Goal: Information Seeking & Learning: Learn about a topic

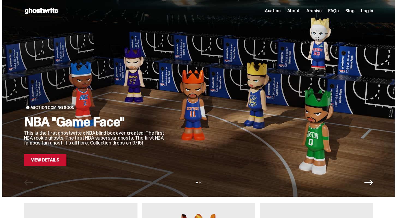
click at [58, 163] on link "View Details" at bounding box center [45, 160] width 42 height 12
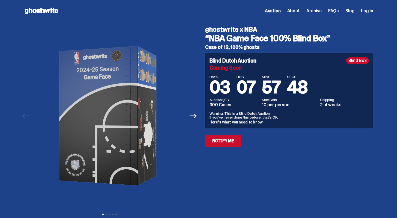
click at [37, 11] on use at bounding box center [41, 11] width 33 height 7
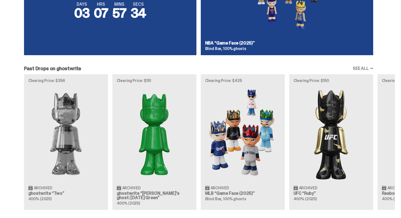
scroll to position [447, 0]
click at [361, 67] on link "SEE ALL →" at bounding box center [363, 68] width 20 height 4
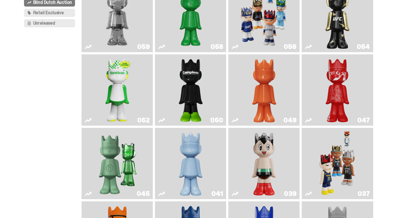
scroll to position [77, 0]
click at [348, 167] on img "Game Face (2024)" at bounding box center [338, 163] width 38 height 67
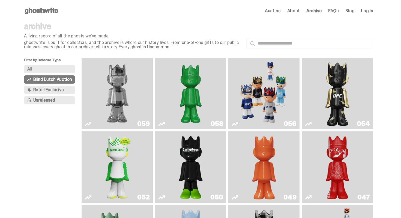
click at [47, 89] on span "Retail Exclusive" at bounding box center [48, 90] width 31 height 4
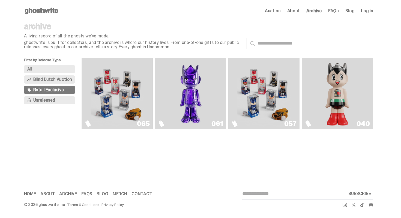
click at [49, 98] on span "Unreleased" at bounding box center [44, 100] width 22 height 4
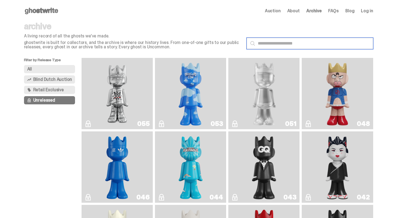
click at [298, 45] on input "text" at bounding box center [310, 43] width 127 height 11
click at [285, 43] on input "text" at bounding box center [310, 43] width 127 height 11
type input "*"
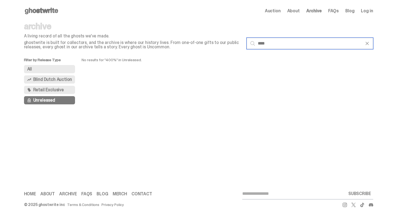
type input "****"
click at [50, 71] on button "All" at bounding box center [49, 69] width 51 height 8
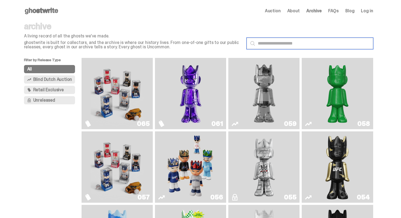
click at [268, 47] on input "text" at bounding box center [310, 43] width 127 height 11
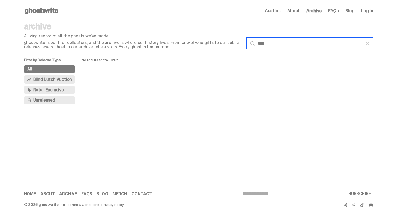
type input "****"
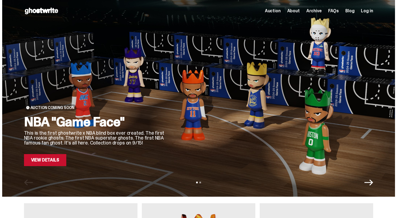
click at [372, 184] on icon "Next" at bounding box center [368, 182] width 9 height 6
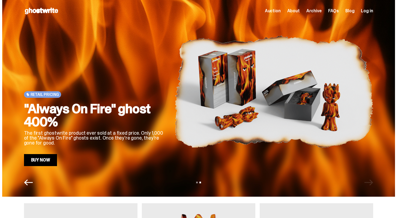
click at [372, 184] on div "View slide 1 View slide 2" at bounding box center [198, 182] width 393 height 9
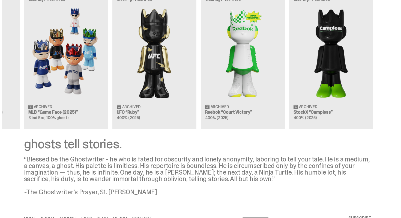
scroll to position [552, 0]
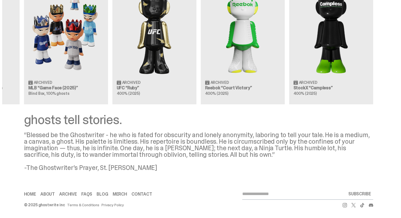
click at [122, 194] on link "Merch" at bounding box center [120, 194] width 14 height 4
